Goal: Task Accomplishment & Management: Manage account settings

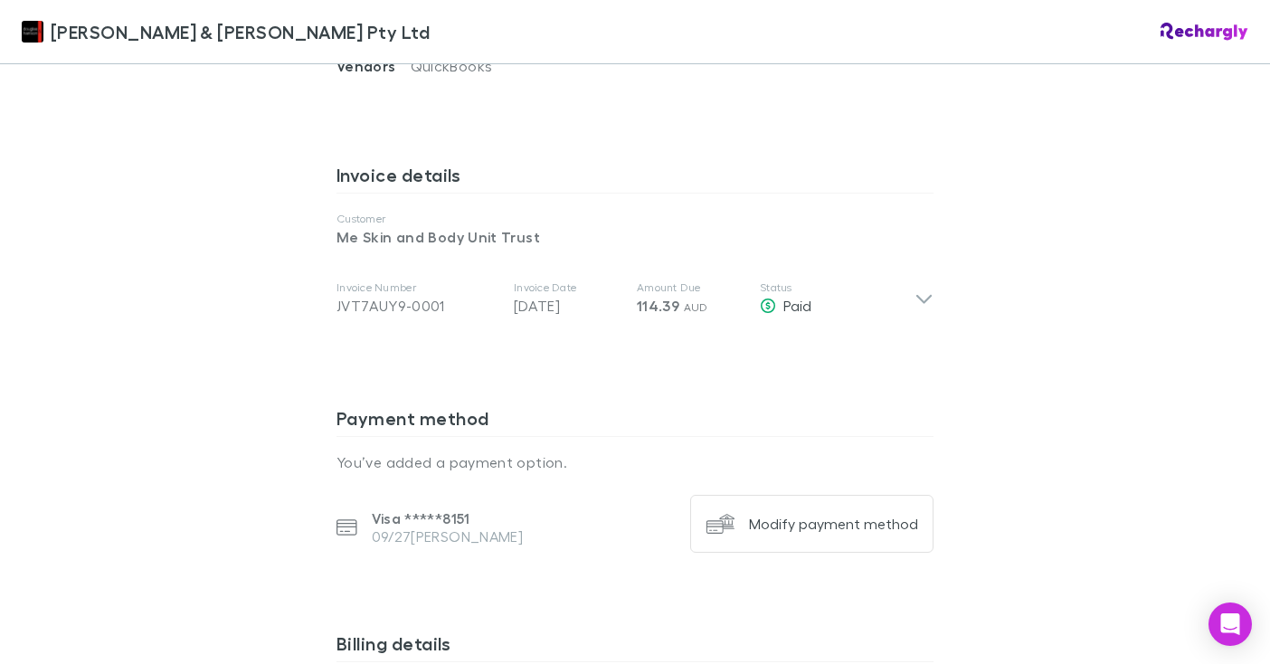
scroll to position [888, 0]
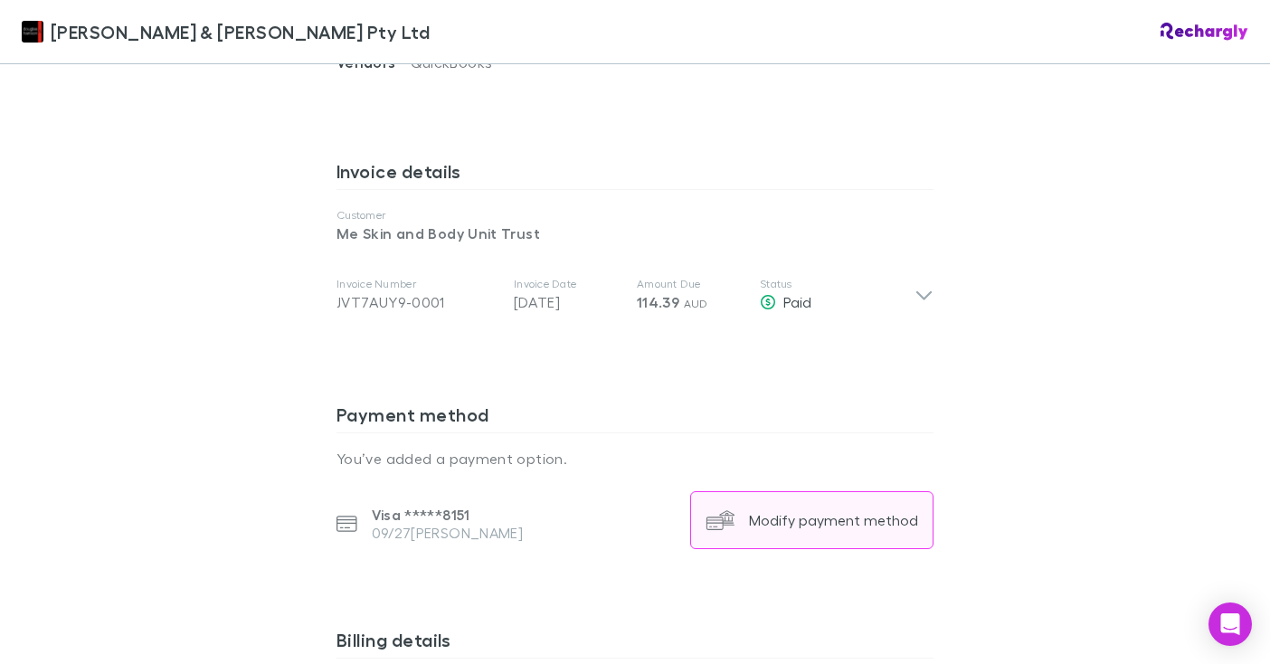
click at [823, 511] on div "Modify payment method" at bounding box center [833, 520] width 169 height 18
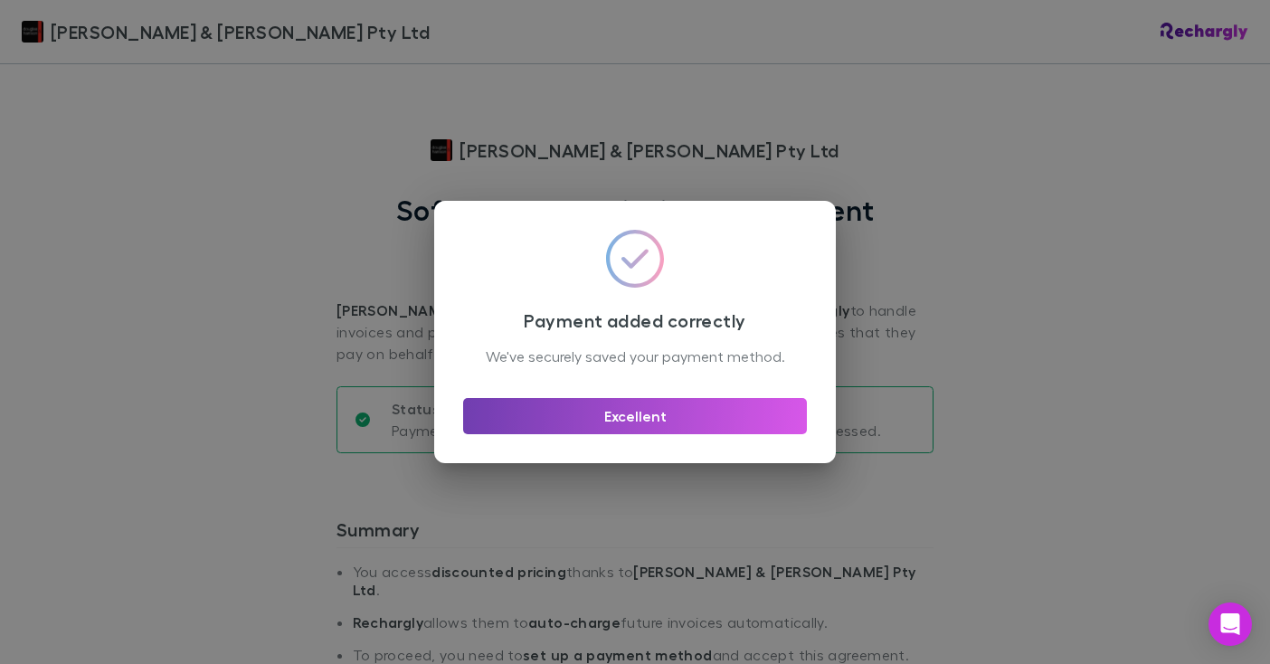
click at [614, 430] on button "Excellent" at bounding box center [635, 416] width 344 height 36
